Goal: Task Accomplishment & Management: Use online tool/utility

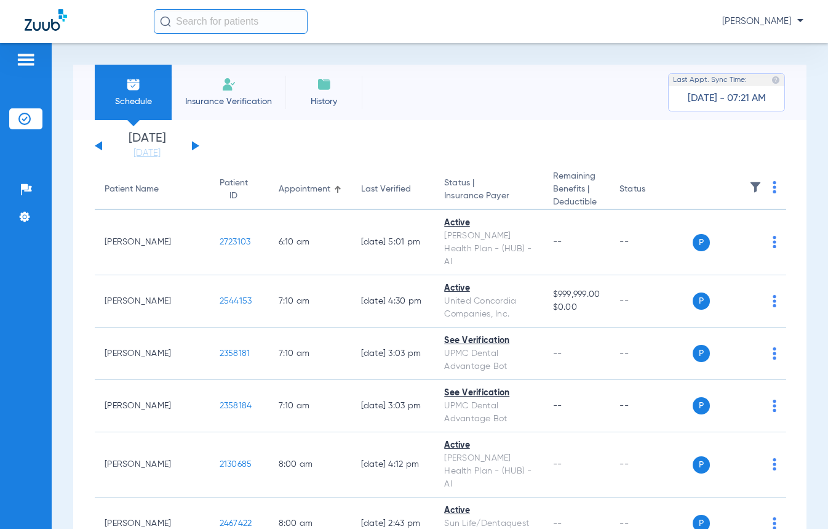
click at [193, 146] on button at bounding box center [195, 145] width 7 height 9
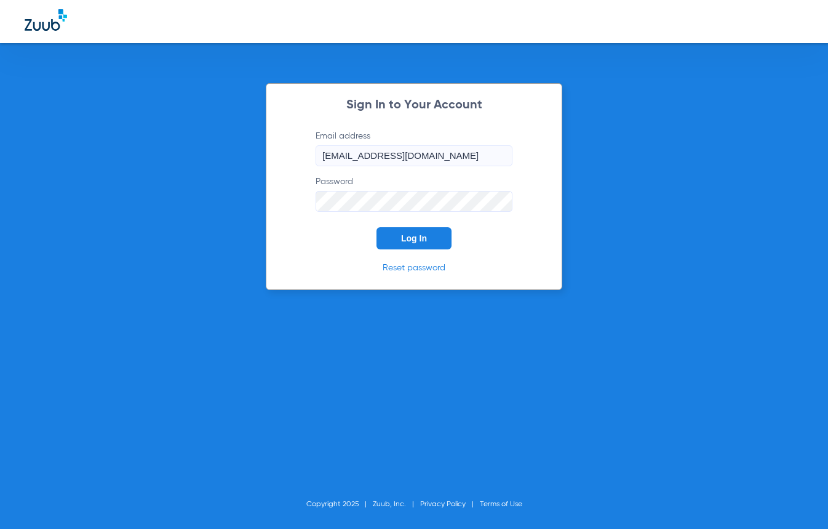
click at [422, 246] on button "Log In" at bounding box center [414, 238] width 75 height 22
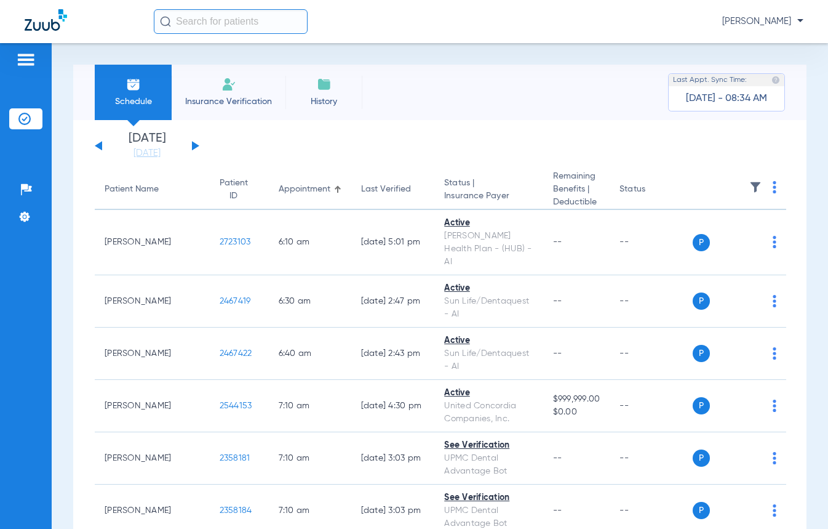
click at [192, 143] on button at bounding box center [195, 145] width 7 height 9
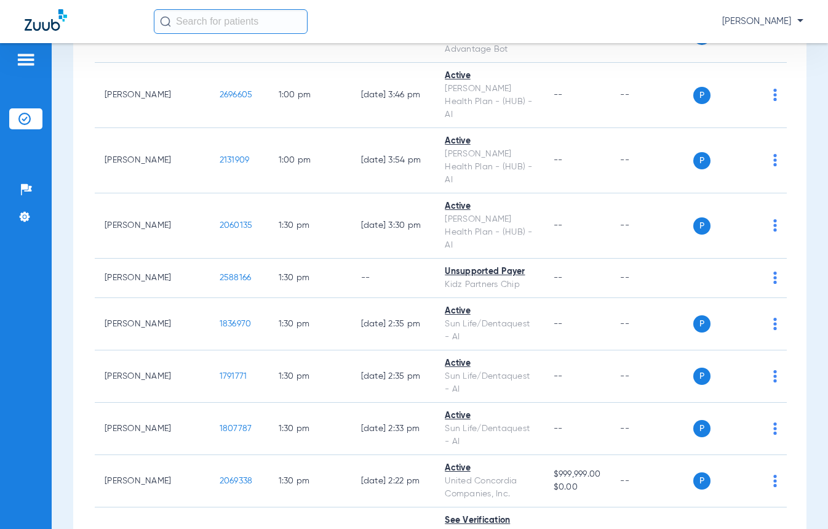
scroll to position [8138, 0]
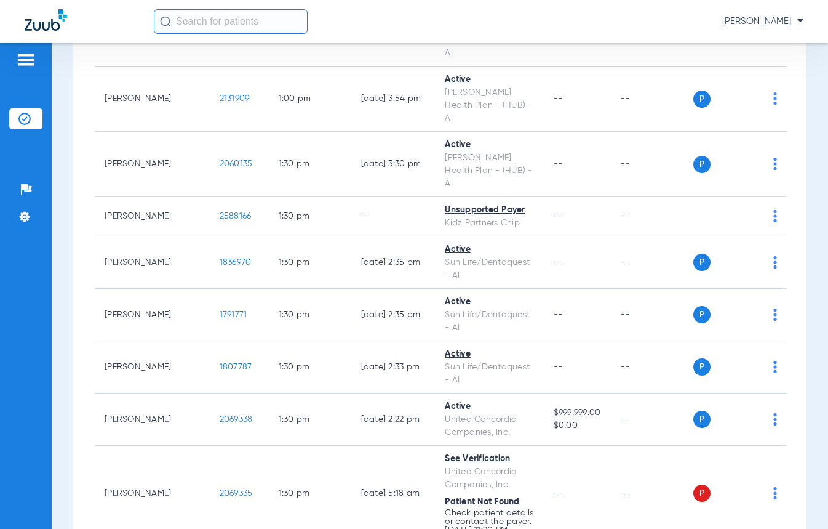
click at [734, 350] on span "Verify Now" at bounding box center [727, 349] width 58 height 9
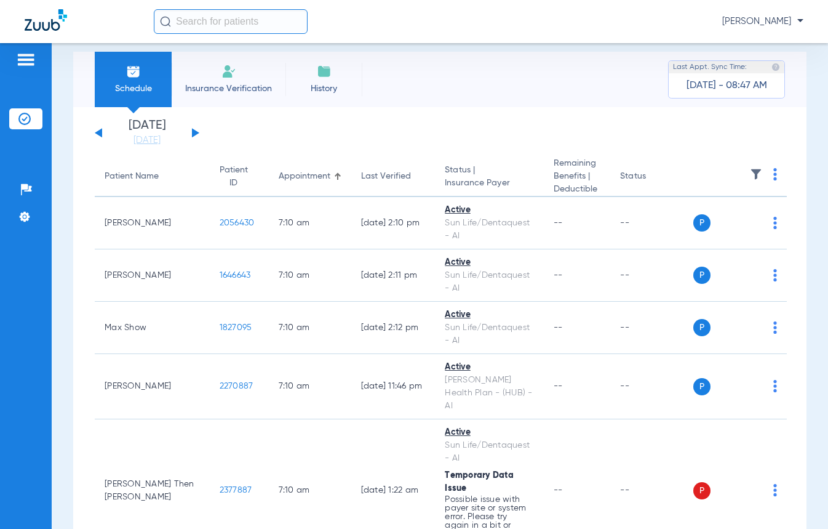
scroll to position [0, 0]
